Goal: Feedback & Contribution: Submit feedback/report problem

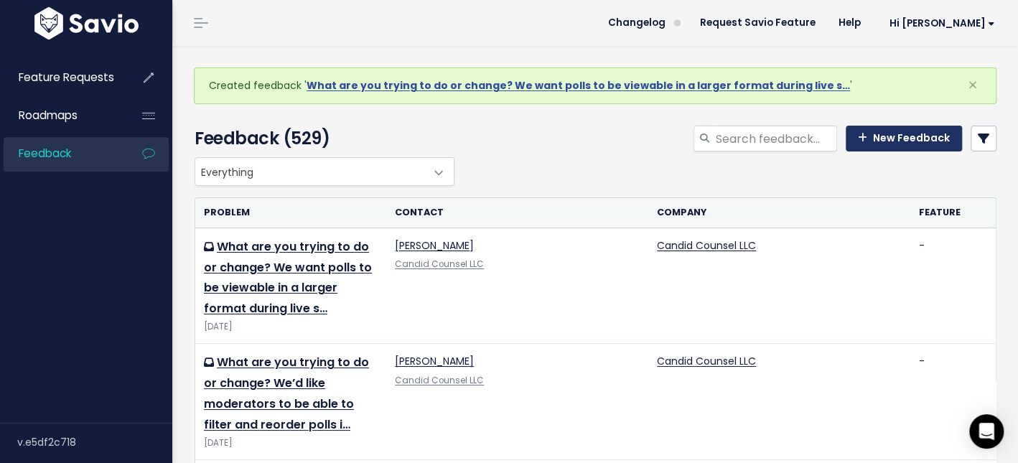
click at [911, 143] on link "New Feedback" at bounding box center [904, 139] width 116 height 26
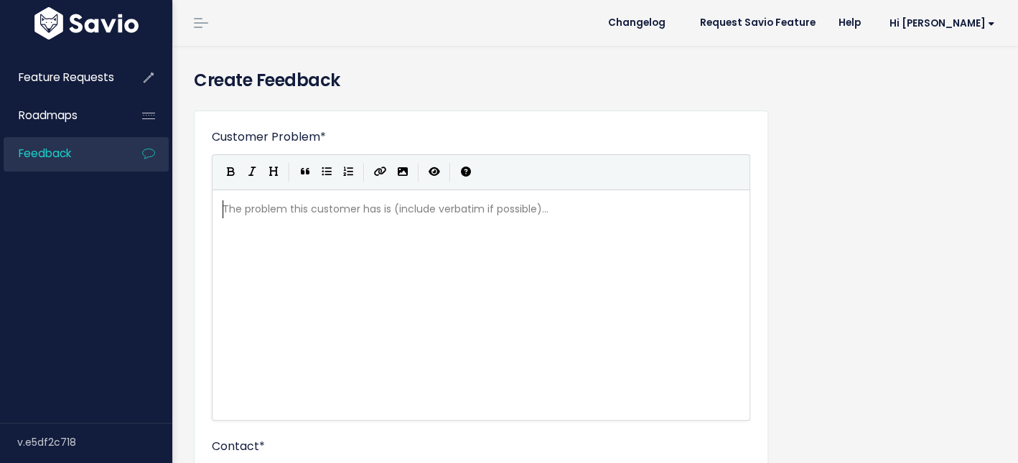
scroll to position [1, 0]
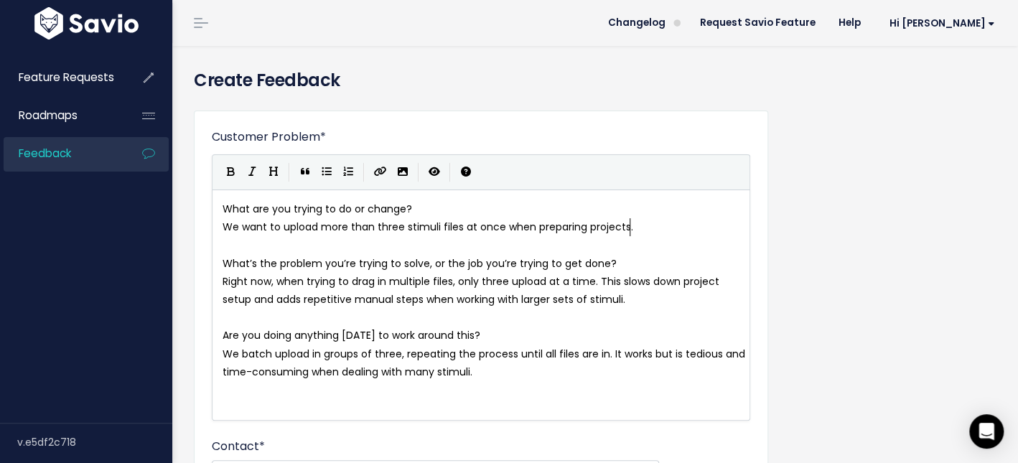
click at [639, 225] on pre "We want to upload more than three stimuli files at once when preparing projects." at bounding box center [485, 227] width 531 height 18
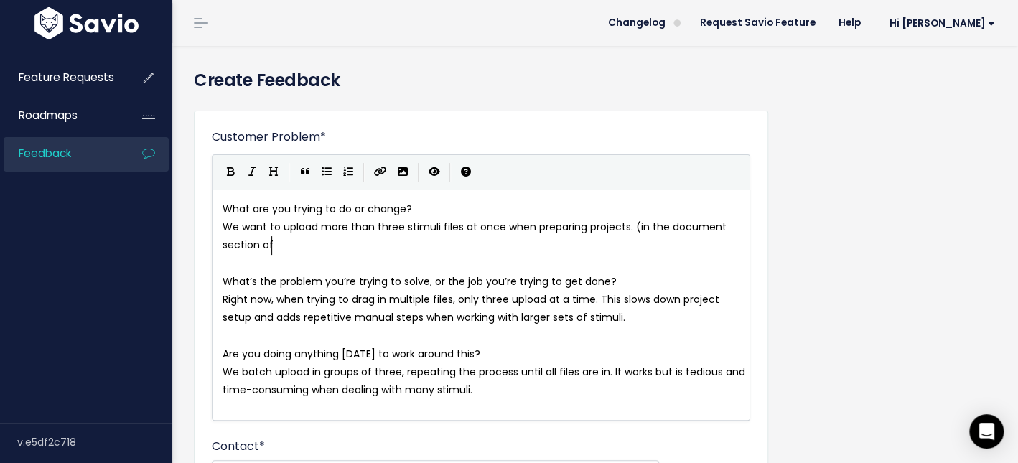
type textarea "(in the document section of"
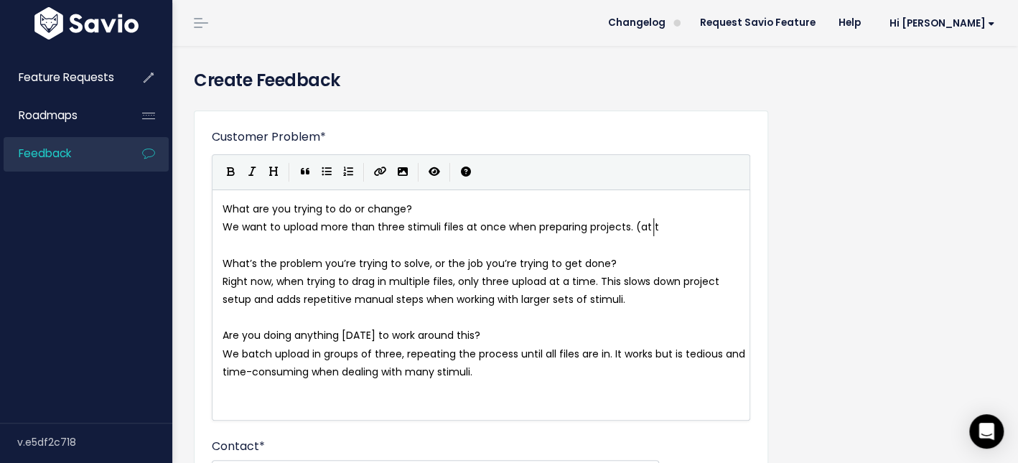
type textarea "(at the"
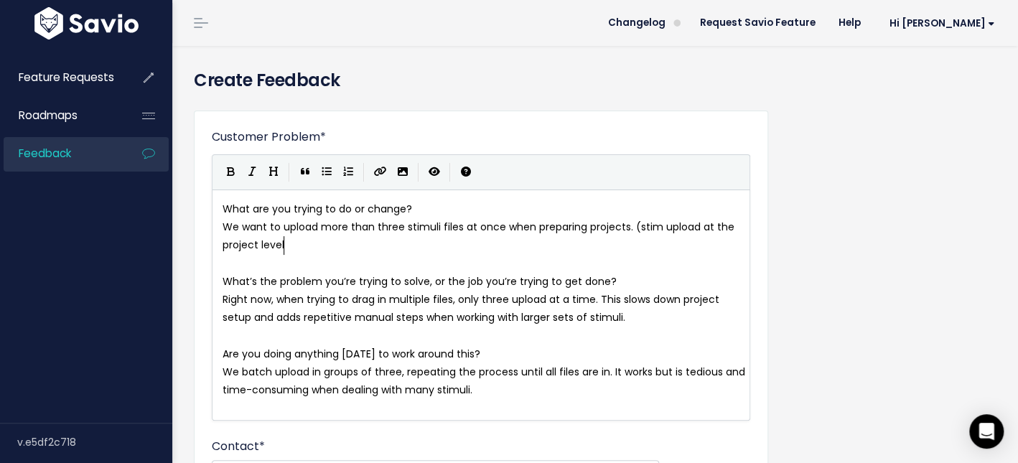
type textarea "stim upload at the project levelO"
type textarea "_"
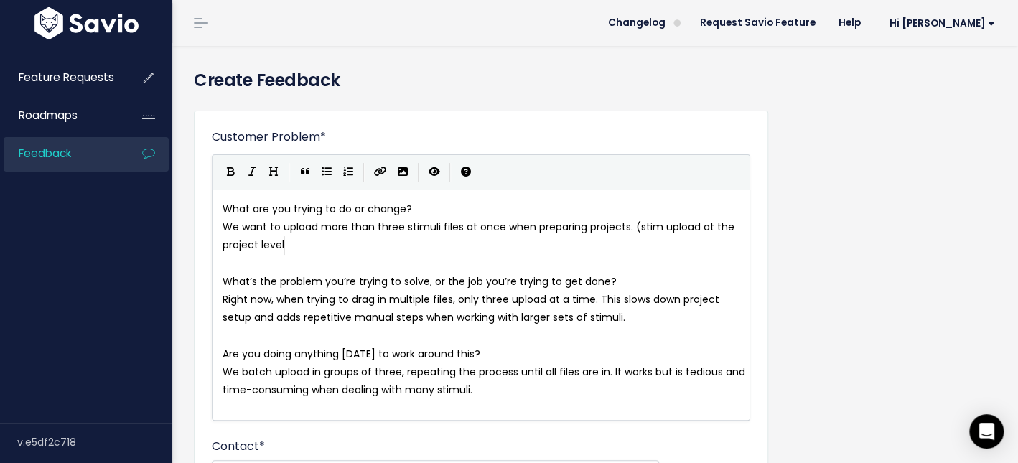
scroll to position [5, 4]
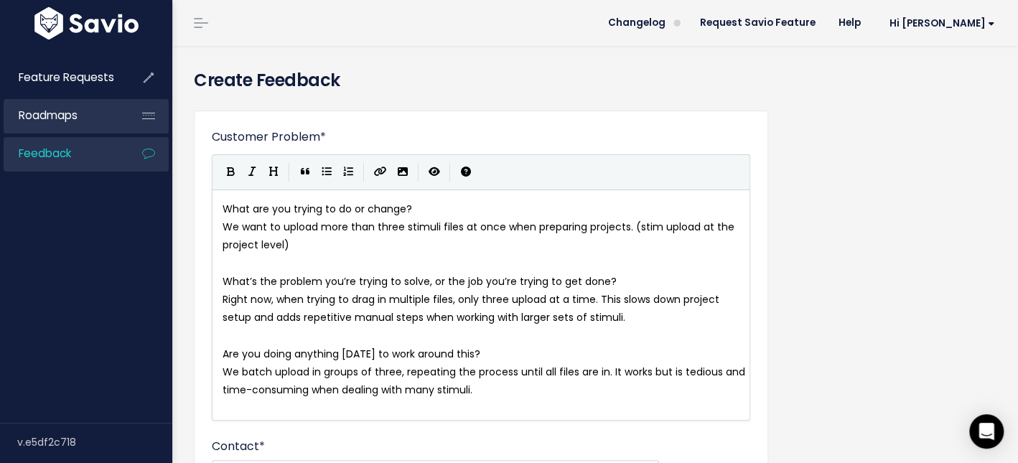
type textarea ")"
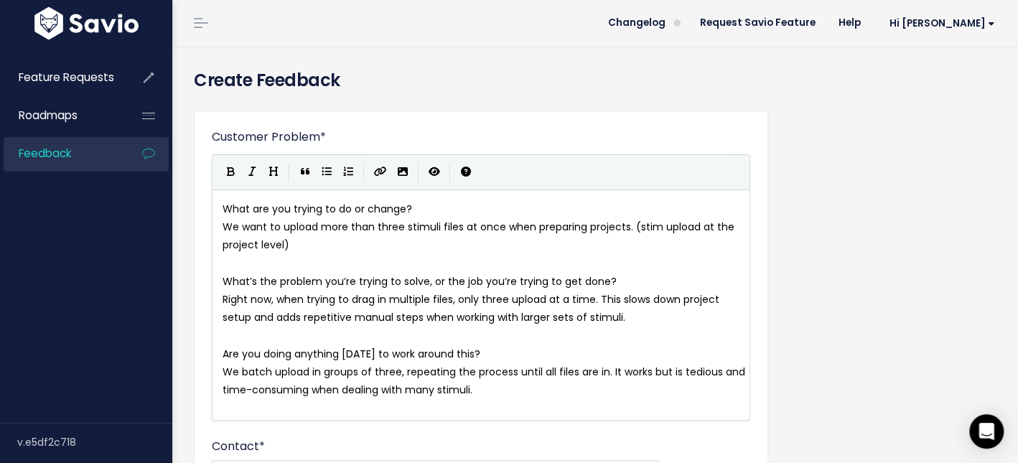
scroll to position [285, 0]
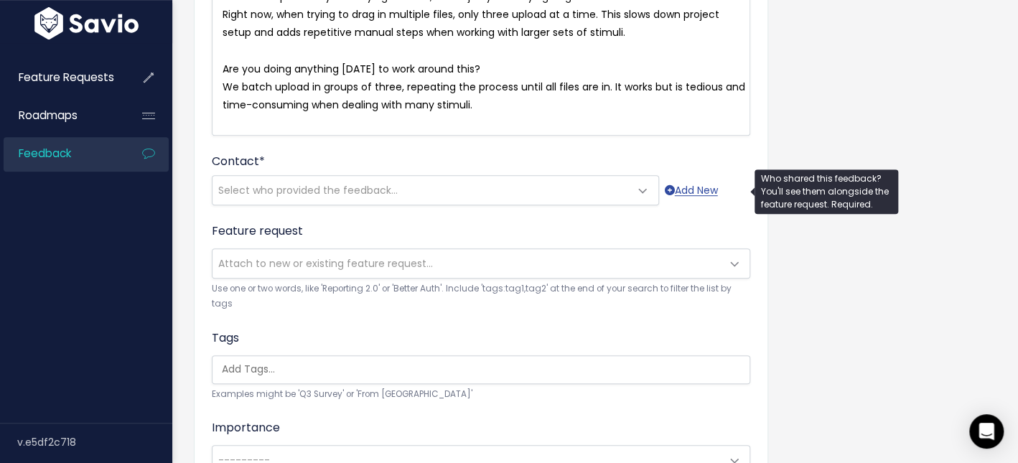
click at [497, 195] on span "Select who provided the feedback..." at bounding box center [421, 190] width 417 height 29
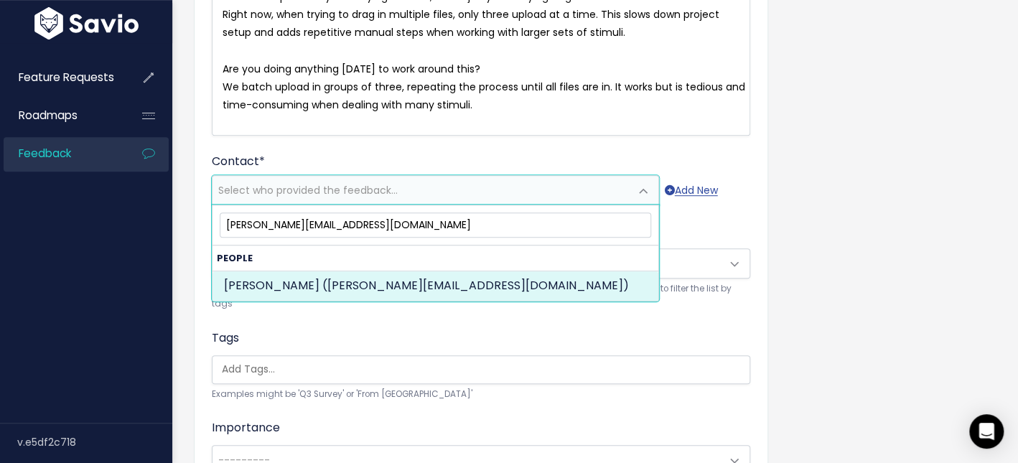
type input "giancarlo@candidcounsel.com"
drag, startPoint x: 432, startPoint y: 282, endPoint x: 445, endPoint y: 286, distance: 13.6
select select "87877282"
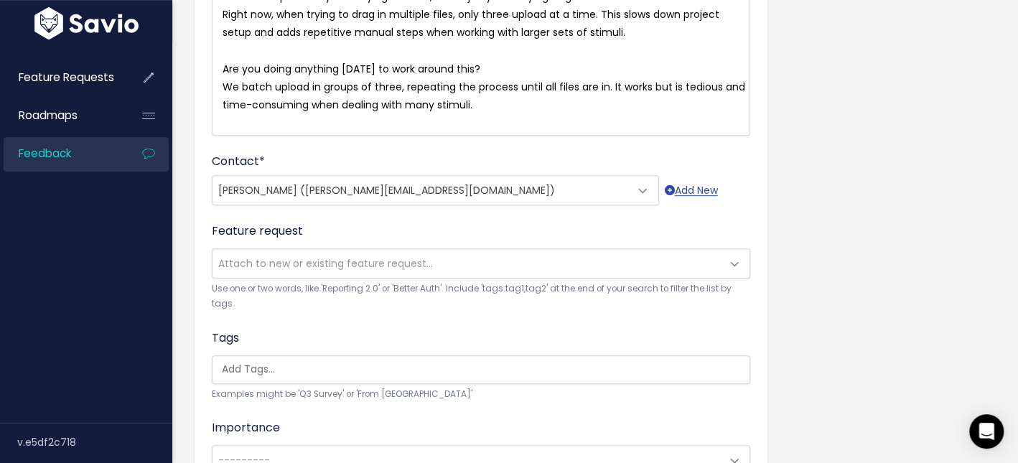
scroll to position [5, 0]
click at [552, 108] on pre "We batch upload in groups of three, repeating the process until all files are i…" at bounding box center [485, 96] width 531 height 36
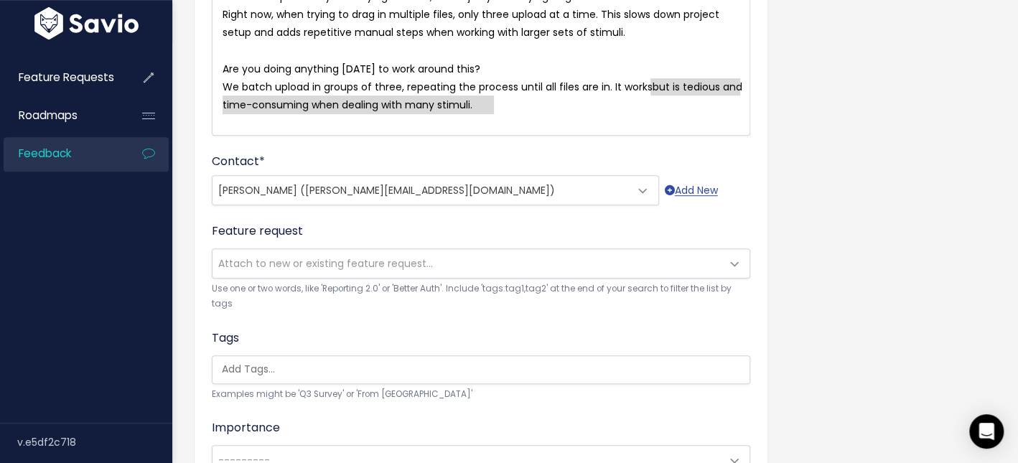
type textarea "s but is tedious and time-consuming when dealing with many stimuli."
drag, startPoint x: 605, startPoint y: 109, endPoint x: 647, endPoint y: 86, distance: 48.2
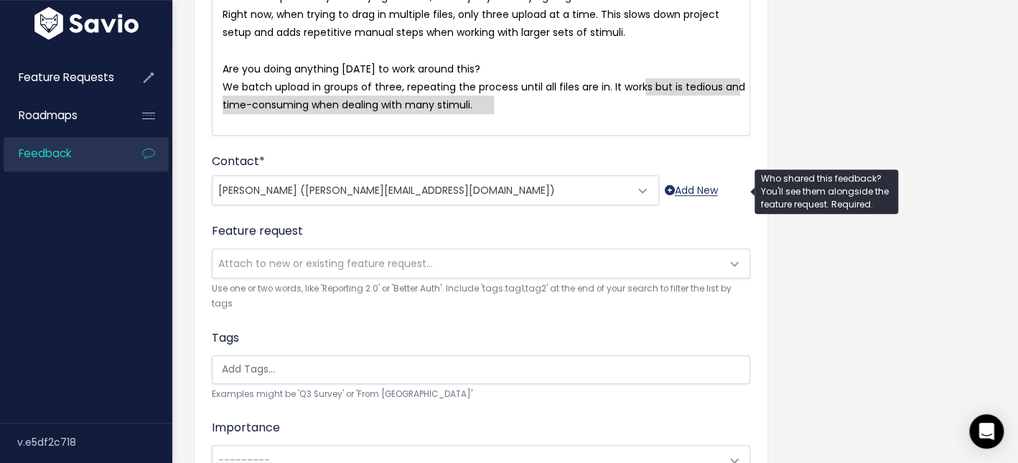
click at [711, 182] on link "Add New" at bounding box center [691, 191] width 53 height 18
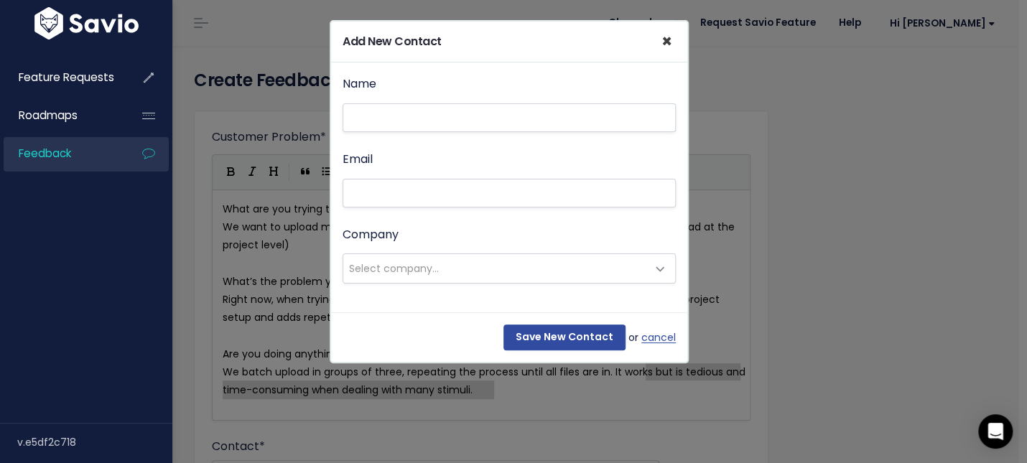
click at [668, 42] on span "×" at bounding box center [666, 41] width 11 height 24
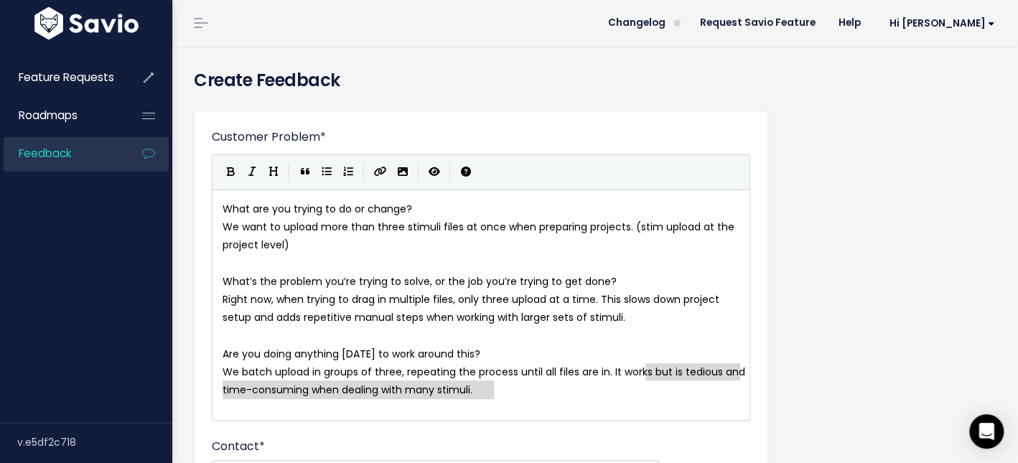
click at [664, 409] on div "x What are you trying to do or change? We want to upload more than three stimul…" at bounding box center [499, 322] width 559 height 251
drag, startPoint x: 666, startPoint y: 400, endPoint x: 651, endPoint y: 368, distance: 35.7
click at [651, 368] on div "x What are you trying to do or change? We want to upload more than three stimul…" at bounding box center [485, 299] width 531 height 205
type textarea "."
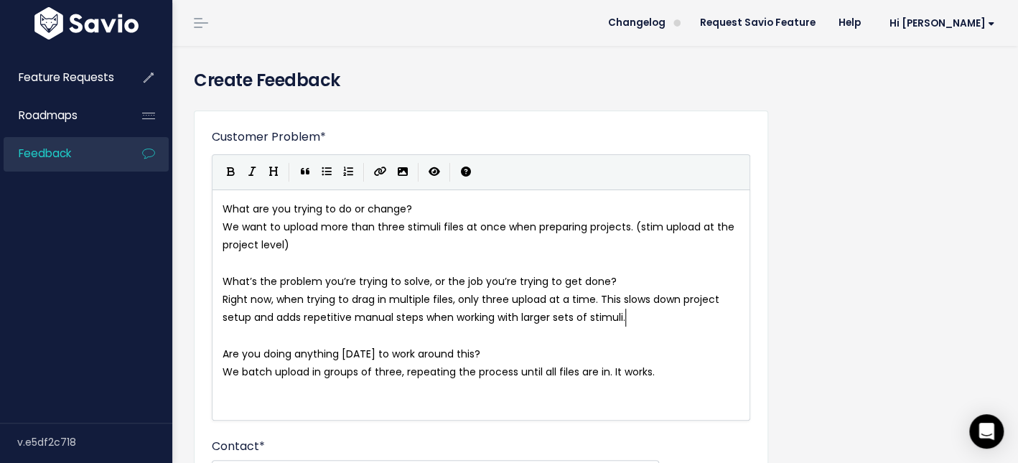
click at [640, 320] on pre "Right now, when trying to drag in multiple files, only three upload at a time. …" at bounding box center [485, 309] width 531 height 36
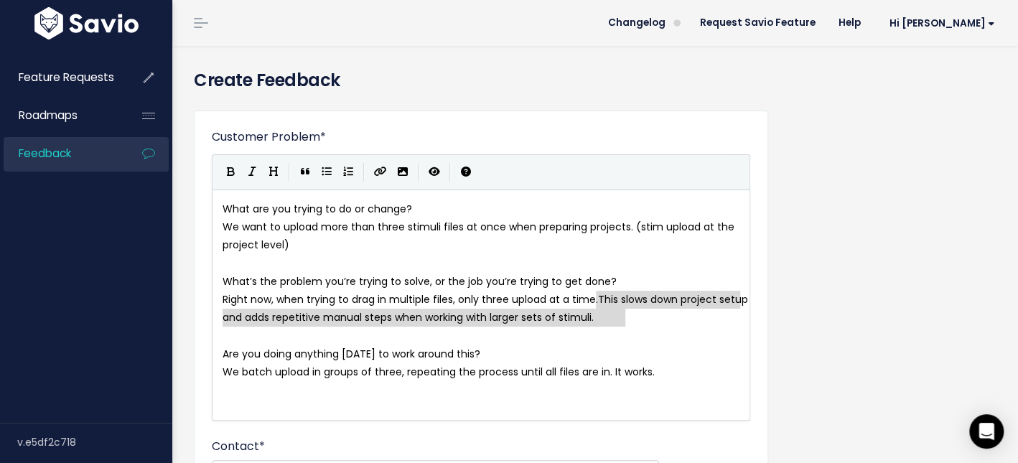
type textarea "This slows down project setup and adds repetitive manual steps when working wit…"
drag, startPoint x: 640, startPoint y: 320, endPoint x: 599, endPoint y: 295, distance: 48.0
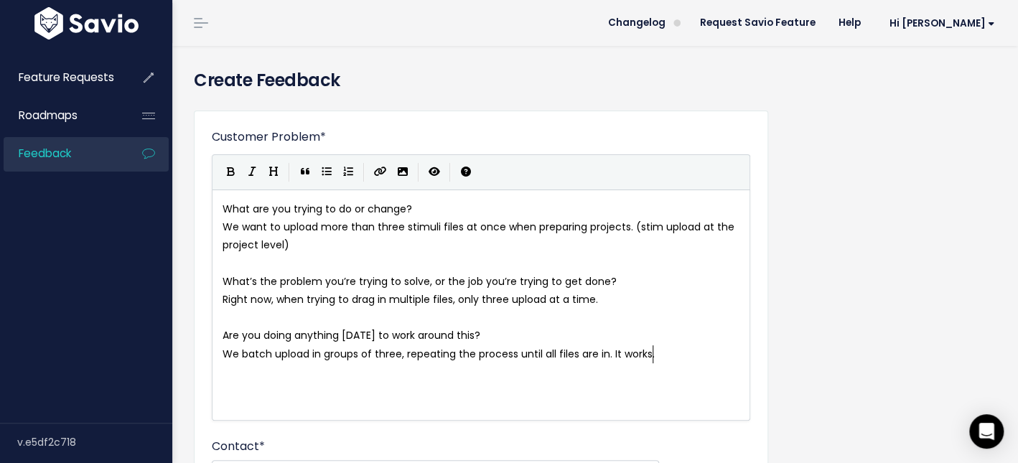
click at [394, 405] on div "x What are you trying to do or change? We want to upload more than three stimul…" at bounding box center [499, 322] width 559 height 251
click at [413, 396] on div "x What are you trying to do or change? We want to upload more than three stimul…" at bounding box center [499, 322] width 559 height 251
click at [656, 361] on pre "We batch upload in groups of three, repeating the process until all files are i…" at bounding box center [485, 354] width 531 height 18
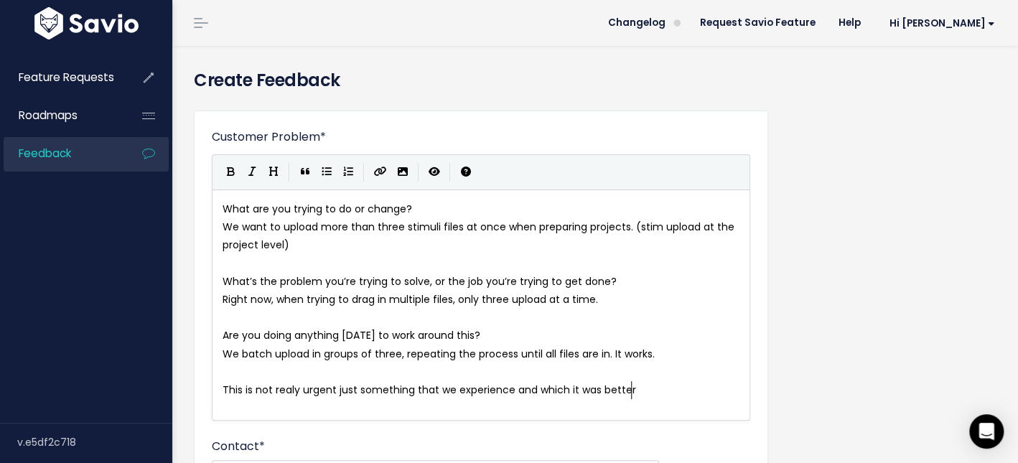
type textarea "This is not realy urgent just something that we experience and which it was bet…"
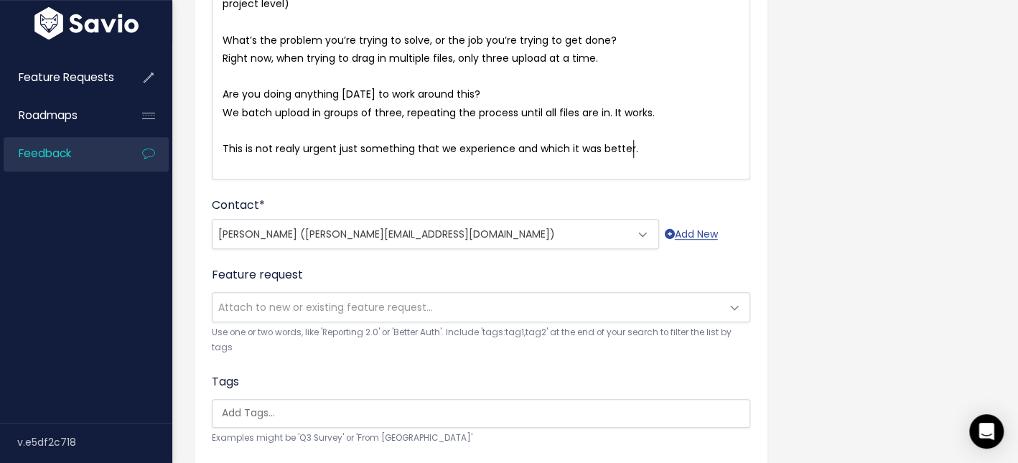
scroll to position [301, 0]
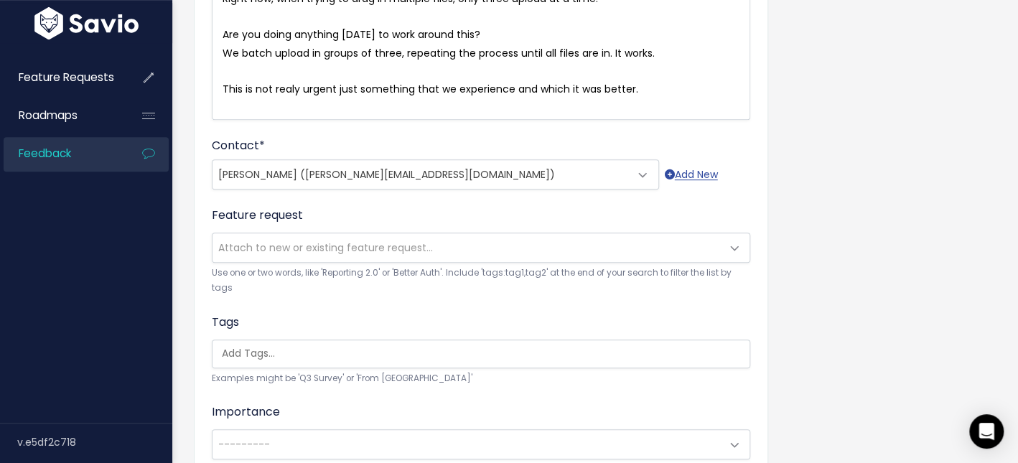
click at [631, 89] on span "This is not realy urgent just something that we experience and which it was bet…" at bounding box center [431, 89] width 416 height 14
type textarea "/different"
click at [458, 248] on span "Attach to new or existing feature request..." at bounding box center [467, 247] width 508 height 29
click at [480, 315] on div "Tags Examples might be 'Q3 Survey' or 'From Skype'" at bounding box center [481, 350] width 539 height 73
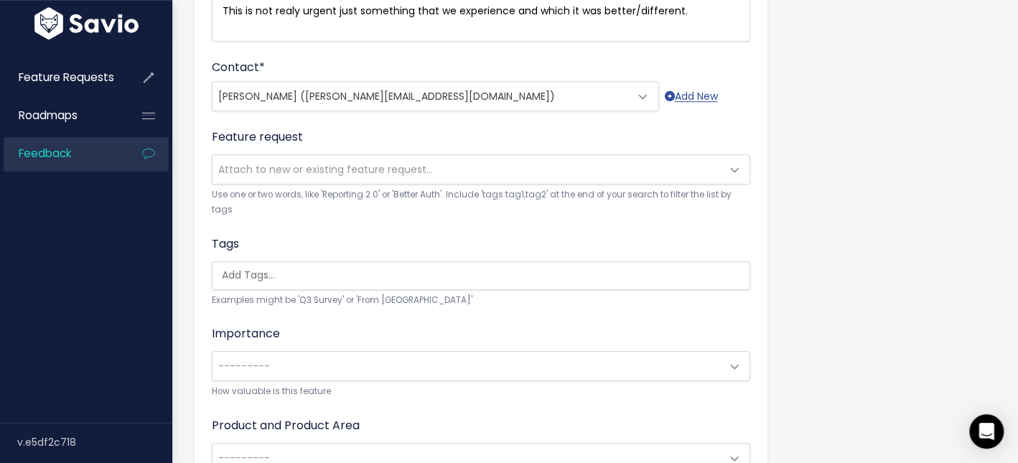
scroll to position [0, 3]
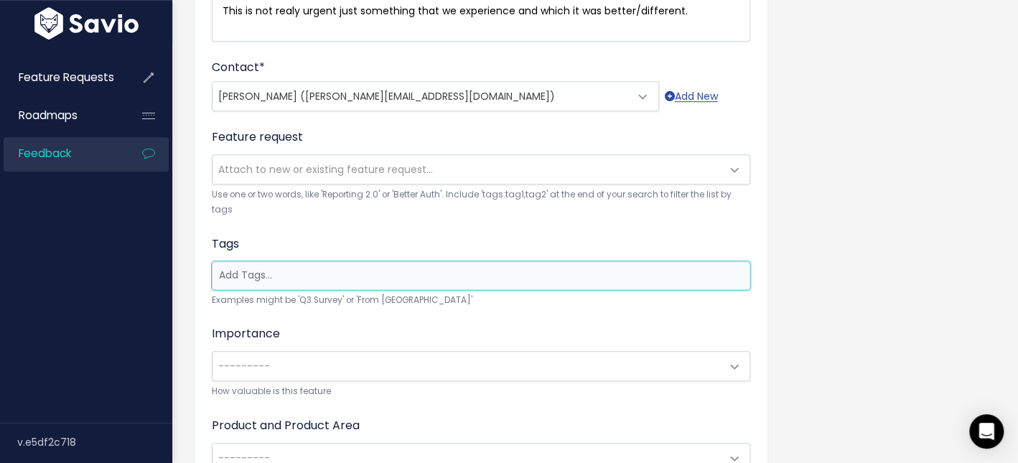
click at [413, 266] on ul at bounding box center [481, 275] width 537 height 27
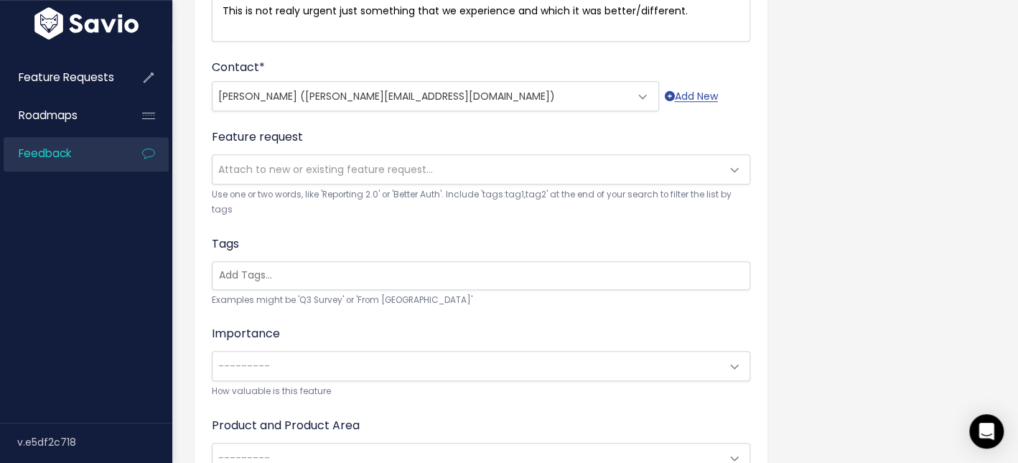
click at [414, 236] on div "Tags Examples might be 'Q3 Survey' or 'From Skype'" at bounding box center [481, 272] width 539 height 73
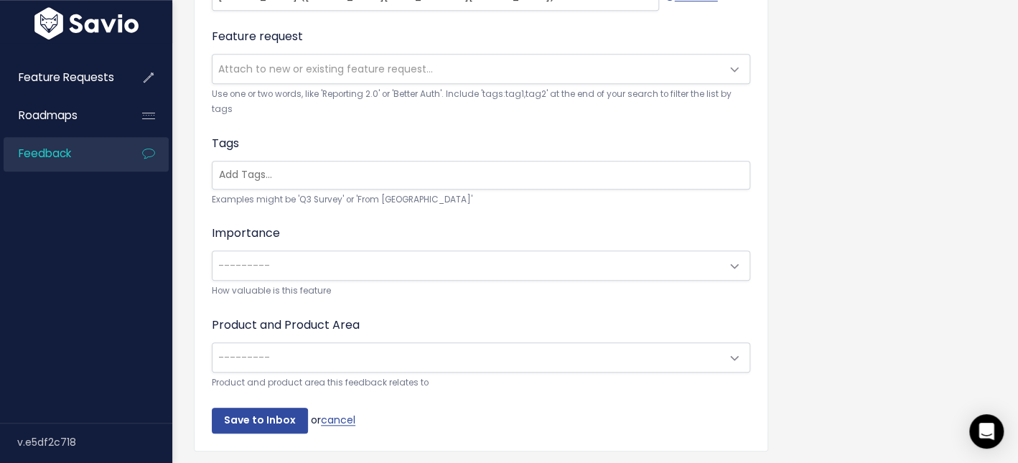
scroll to position [488, 0]
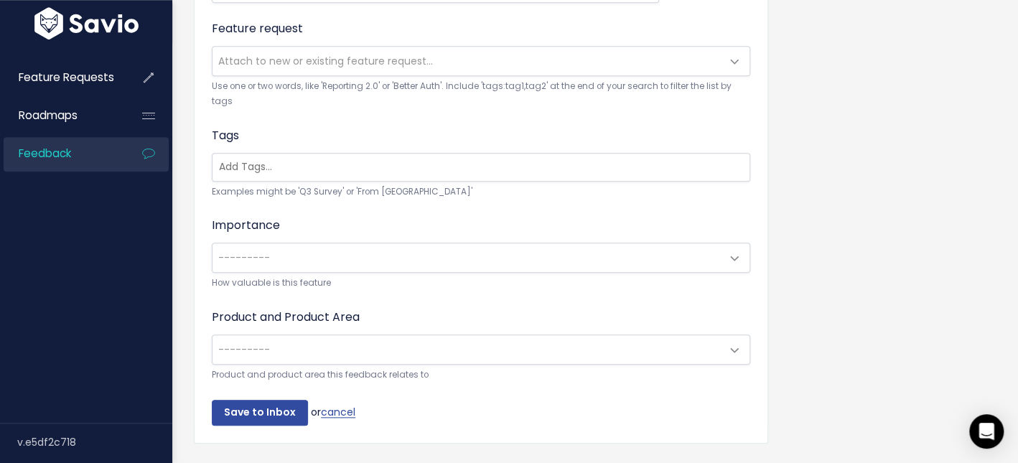
click at [396, 246] on span "---------" at bounding box center [467, 257] width 508 height 29
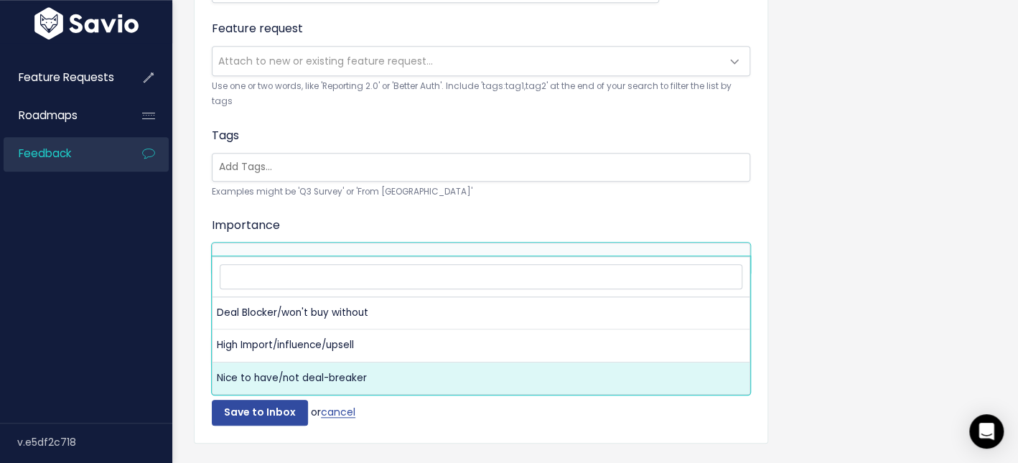
select select "NICE_TO_HAVE"
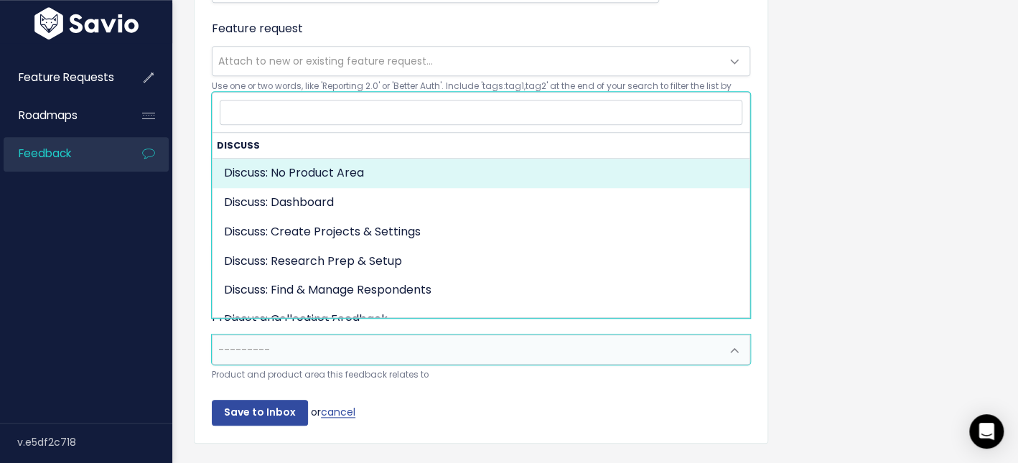
click at [374, 335] on span "---------" at bounding box center [467, 349] width 508 height 29
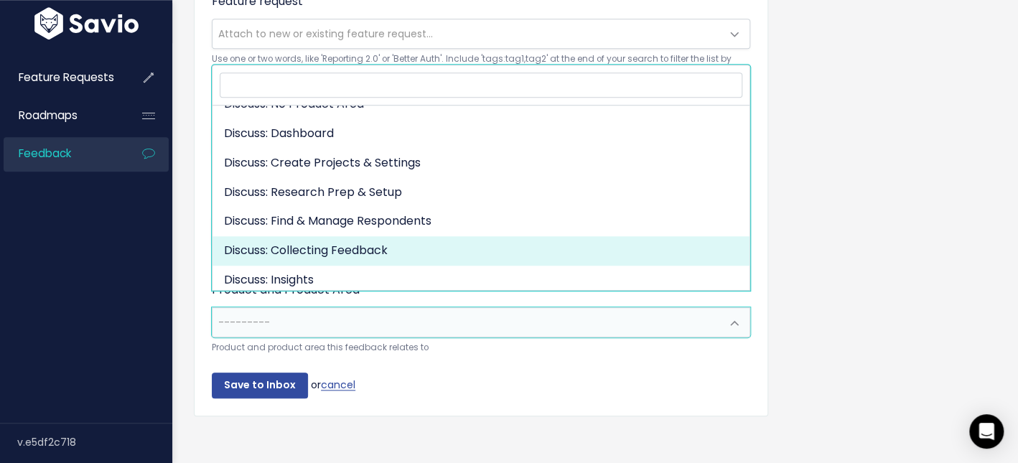
scroll to position [34, 0]
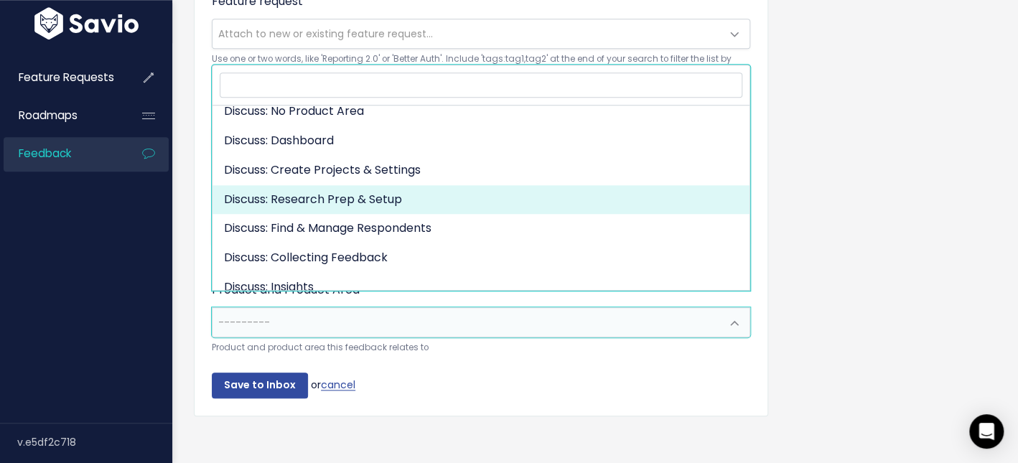
select select "DISCUSS_PLATFORM:RESEARCH_SETUP"
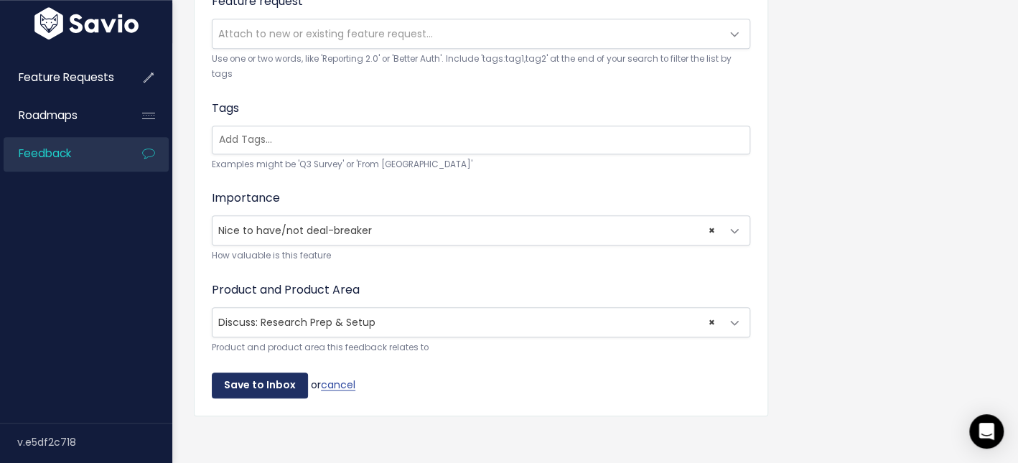
click at [263, 373] on input "Save to Inbox" at bounding box center [260, 386] width 96 height 26
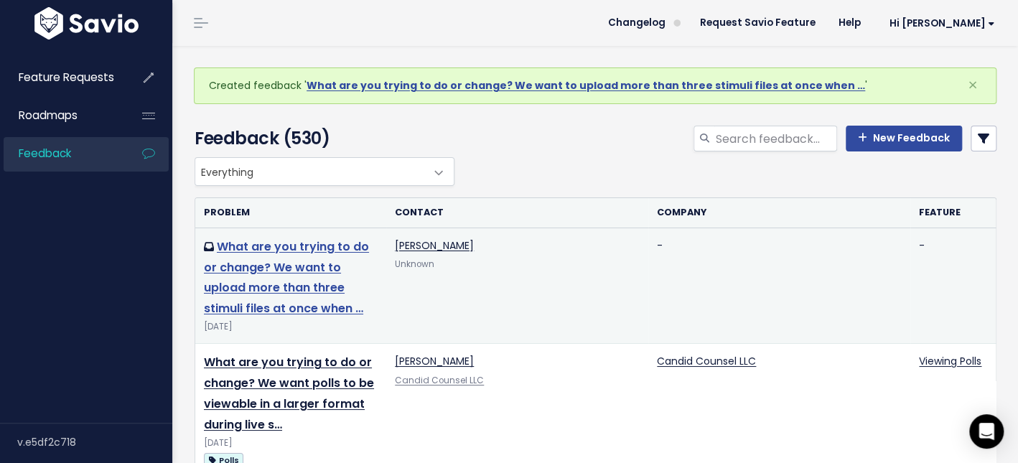
click at [324, 247] on link "What are you trying to do or change? We want to upload more than three stimuli …" at bounding box center [286, 277] width 165 height 78
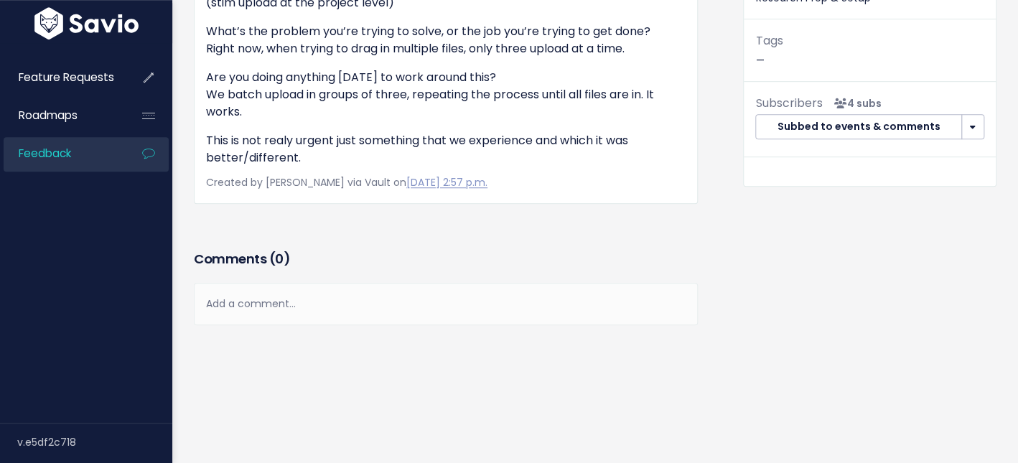
scroll to position [118, 0]
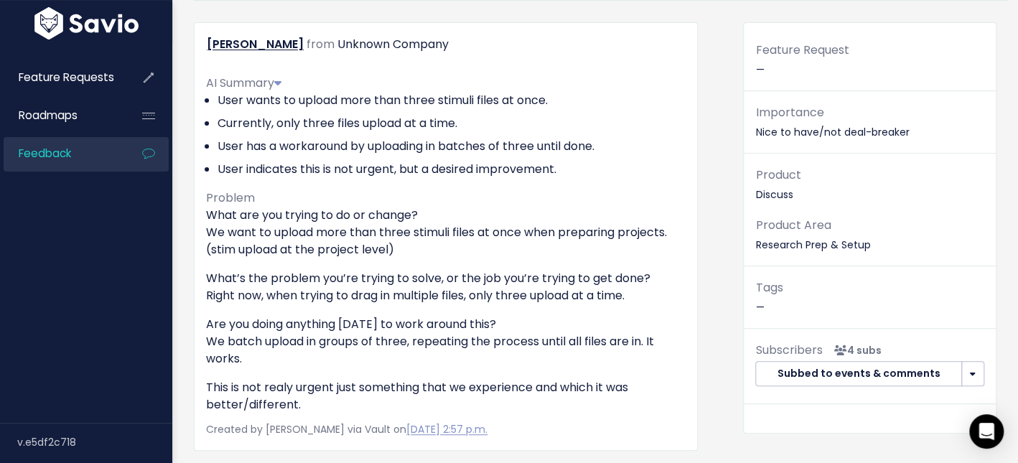
click at [787, 75] on div "Feature Request —" at bounding box center [870, 65] width 252 height 51
click at [965, 366] on button "button" at bounding box center [973, 374] width 23 height 26
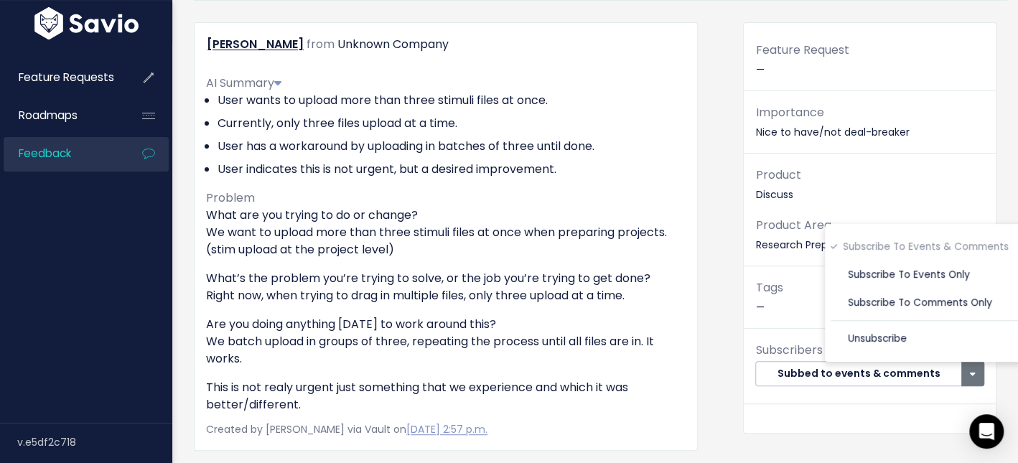
click at [968, 131] on p "Importance Nice to have/not deal-breaker" at bounding box center [870, 122] width 229 height 39
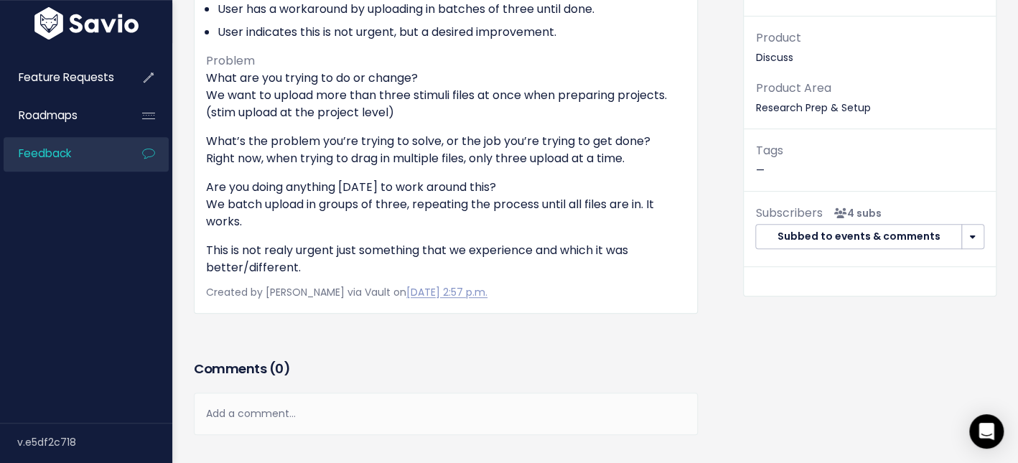
scroll to position [373, 0]
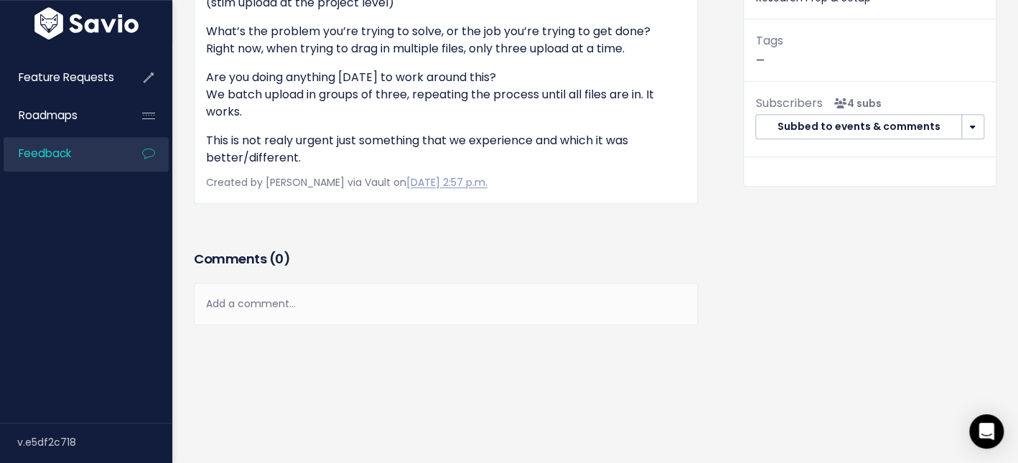
click at [369, 315] on div "Add a comment..." at bounding box center [446, 304] width 504 height 42
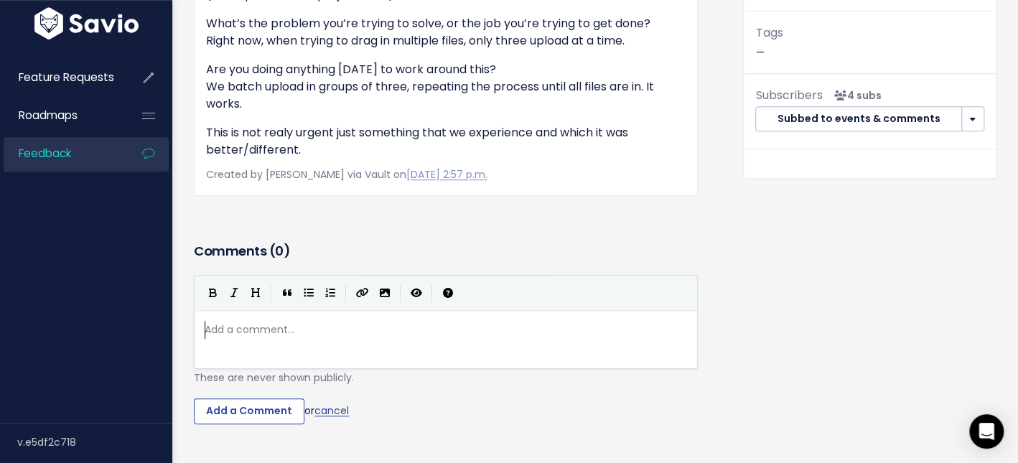
scroll to position [5, 0]
click at [378, 297] on button "Import an image" at bounding box center [385, 293] width 22 height 22
click at [571, 346] on div "Add a comment... ​" at bounding box center [464, 357] width 524 height 79
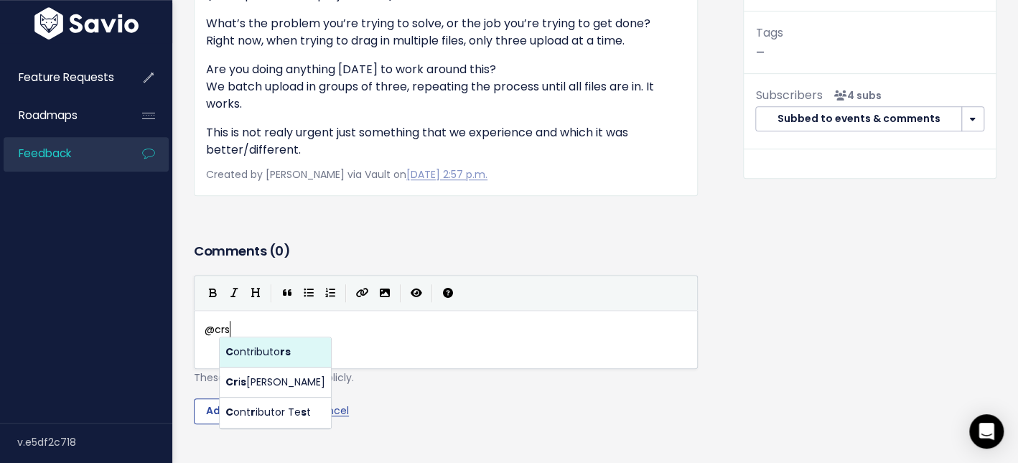
scroll to position [5, 26]
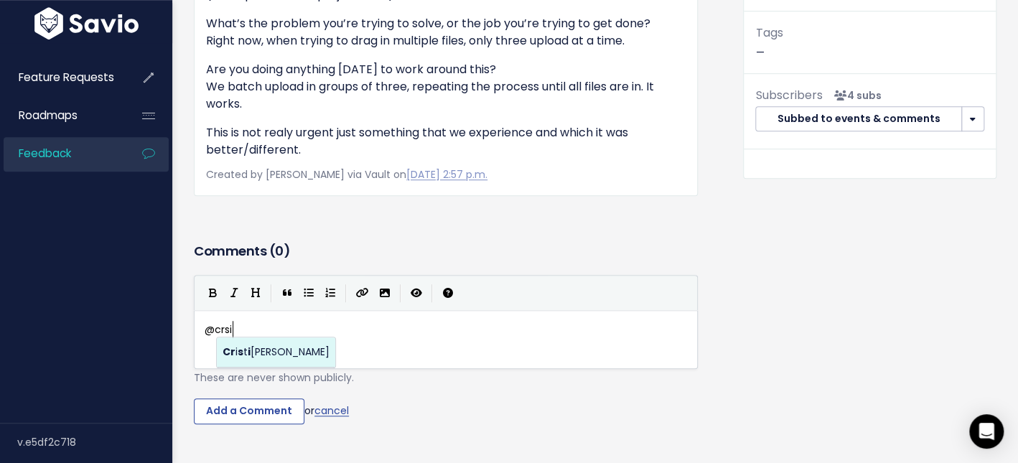
drag, startPoint x: 261, startPoint y: 355, endPoint x: 305, endPoint y: 363, distance: 44.5
click at [261, 355] on body "Feature Requests Roadmaps Feedback ×" at bounding box center [509, 95] width 1018 height 936
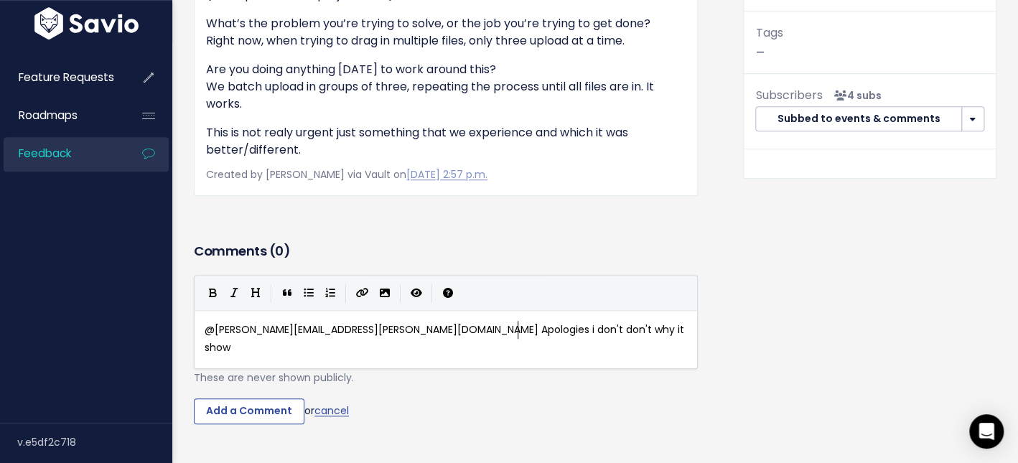
scroll to position [5, 317]
type textarea "@cristina.jaffery@discuss.io Apologies i don't don't why it shows unknown for t…"
type textarea "r of the feature. it is"
paste textarea
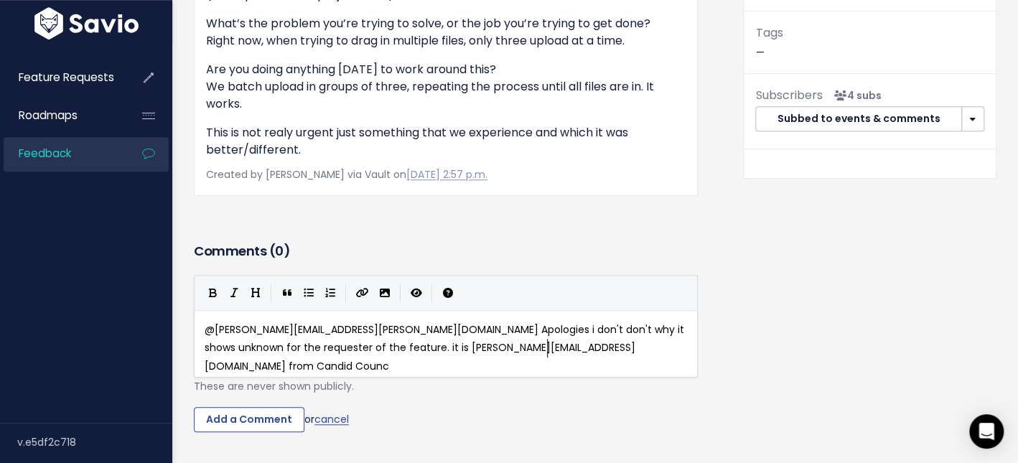
scroll to position [5, 109]
type textarea "from Candid Councel"
click at [269, 407] on input "Add a Comment" at bounding box center [249, 420] width 111 height 26
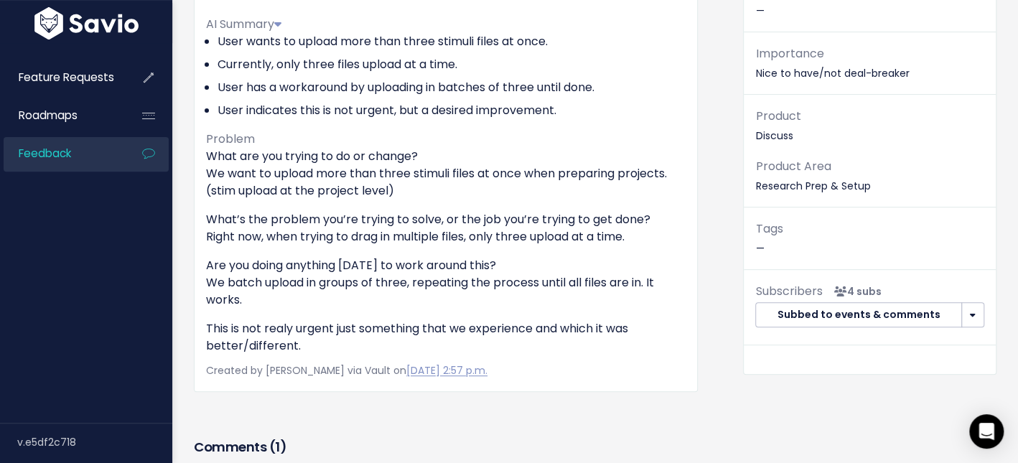
scroll to position [0, 0]
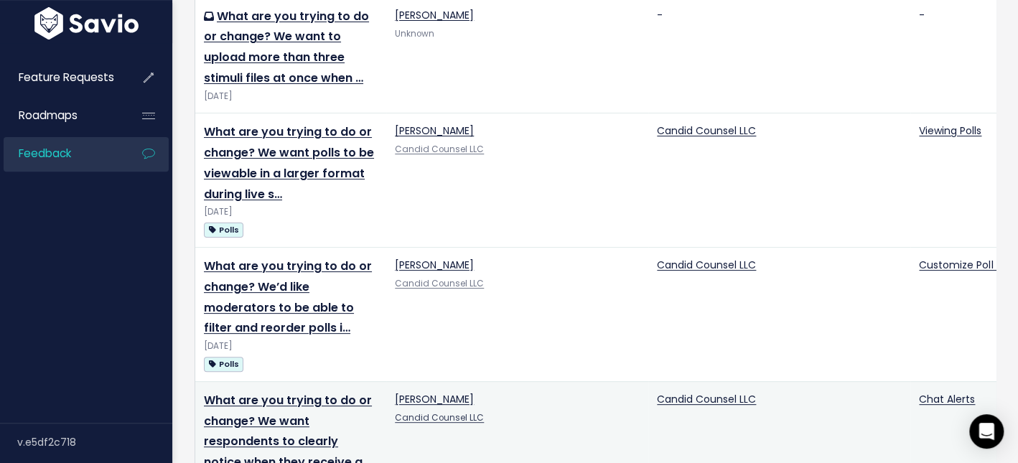
scroll to position [118, 0]
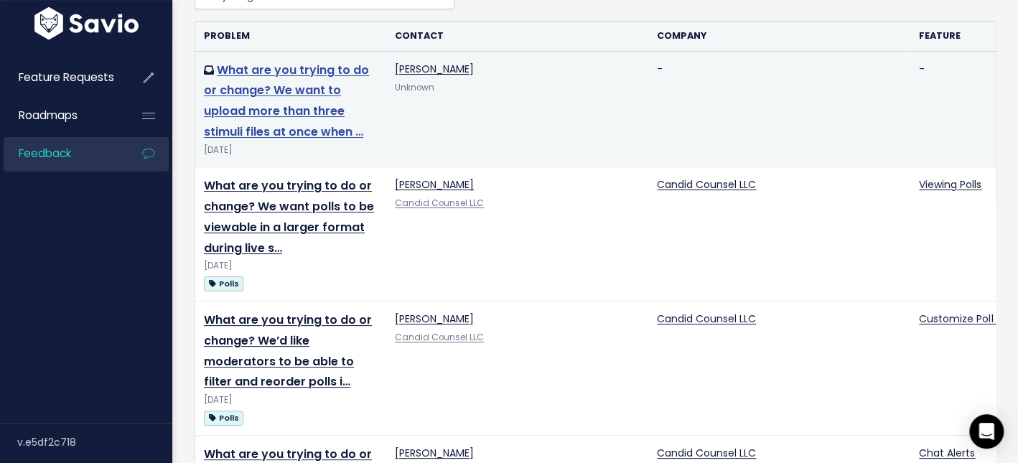
click at [315, 136] on link "What are you trying to do or change? We want to upload more than three stimuli …" at bounding box center [286, 101] width 165 height 78
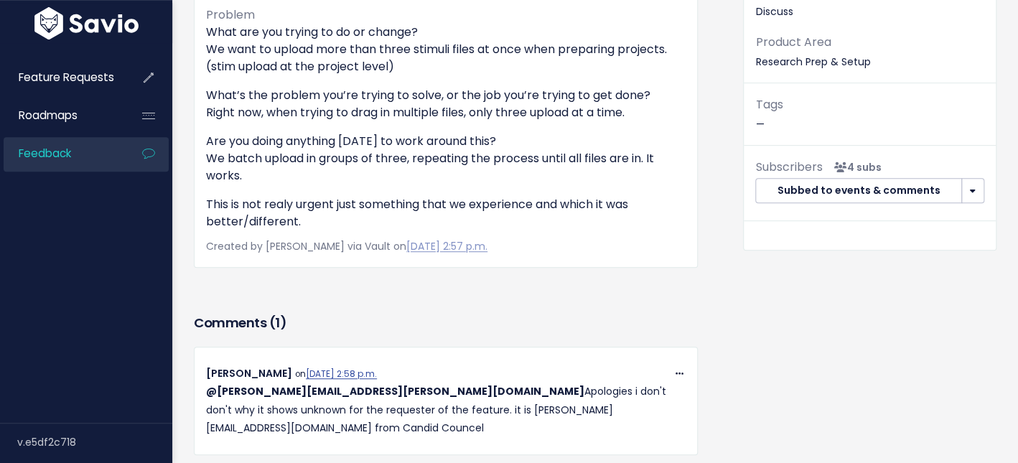
scroll to position [422, 0]
